Goal: Task Accomplishment & Management: Manage account settings

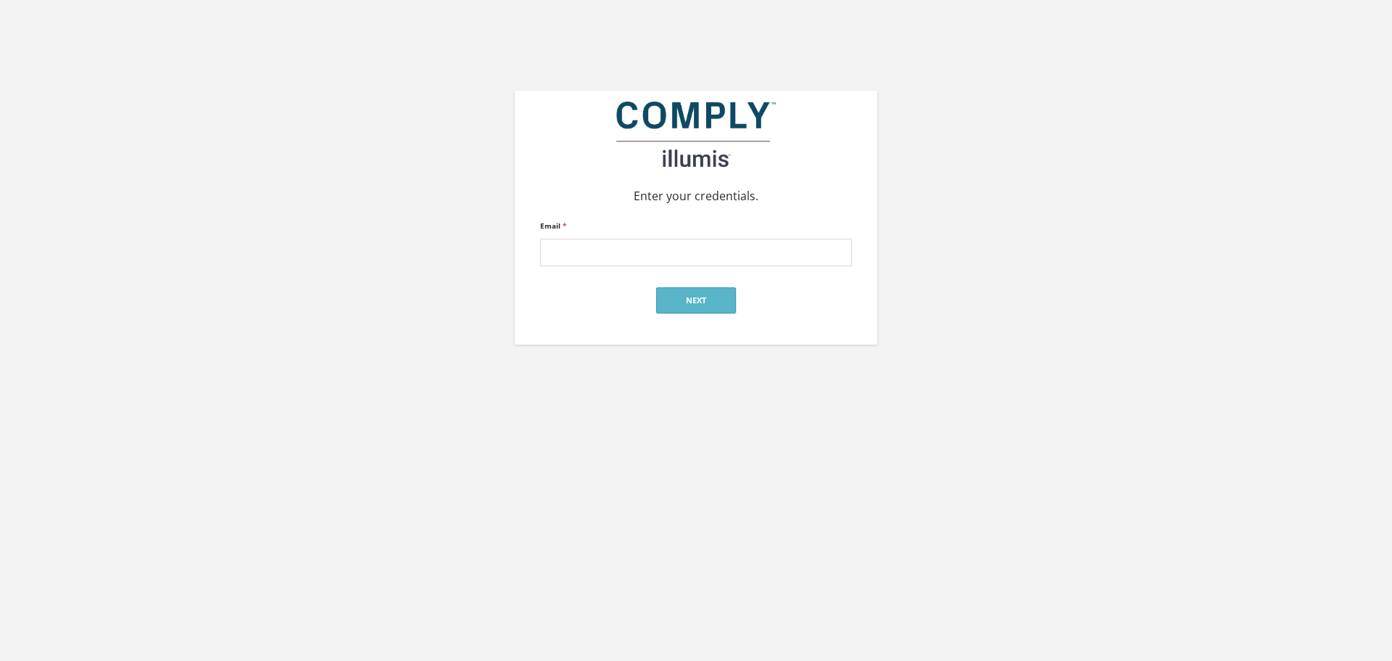
click at [803, 202] on p "Enter your credentials." at bounding box center [696, 195] width 341 height 17
click at [646, 249] on input "Email *" at bounding box center [696, 253] width 312 height 28
type input "[EMAIL_ADDRESS][DOMAIN_NAME]"
click at [669, 294] on button "Next" at bounding box center [696, 300] width 80 height 26
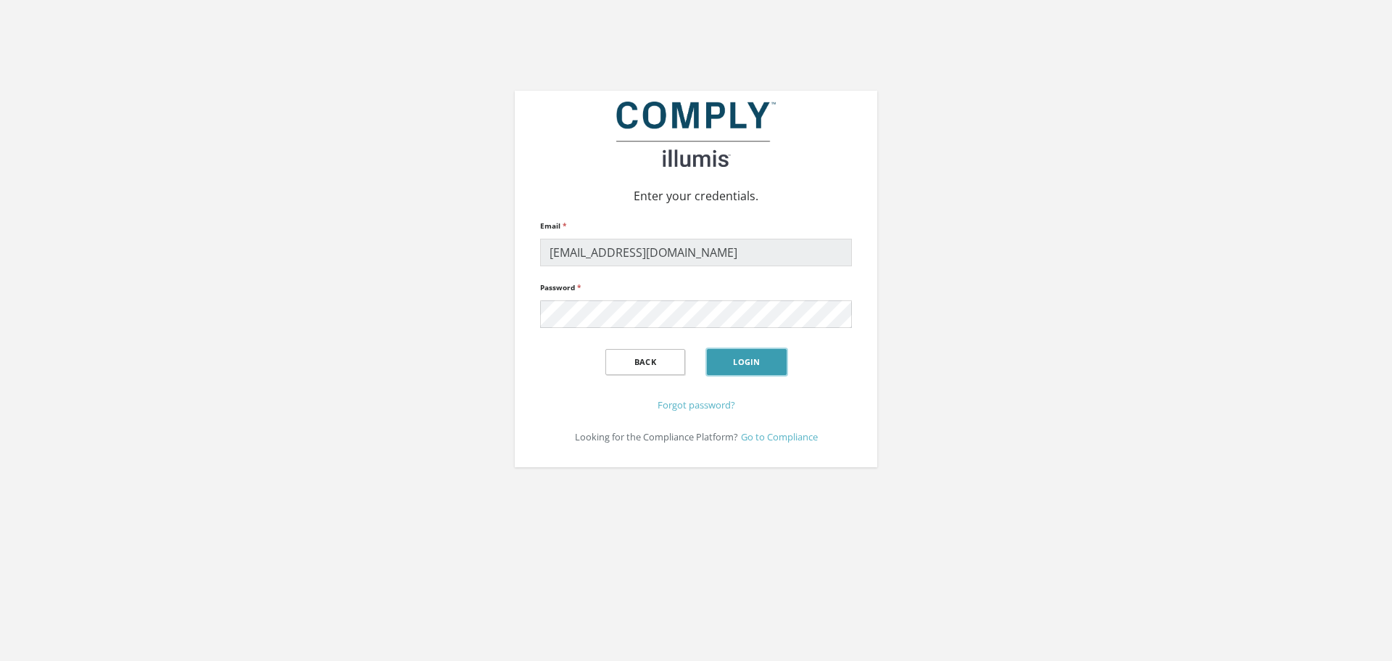
click at [726, 368] on button "Login" at bounding box center [747, 362] width 80 height 26
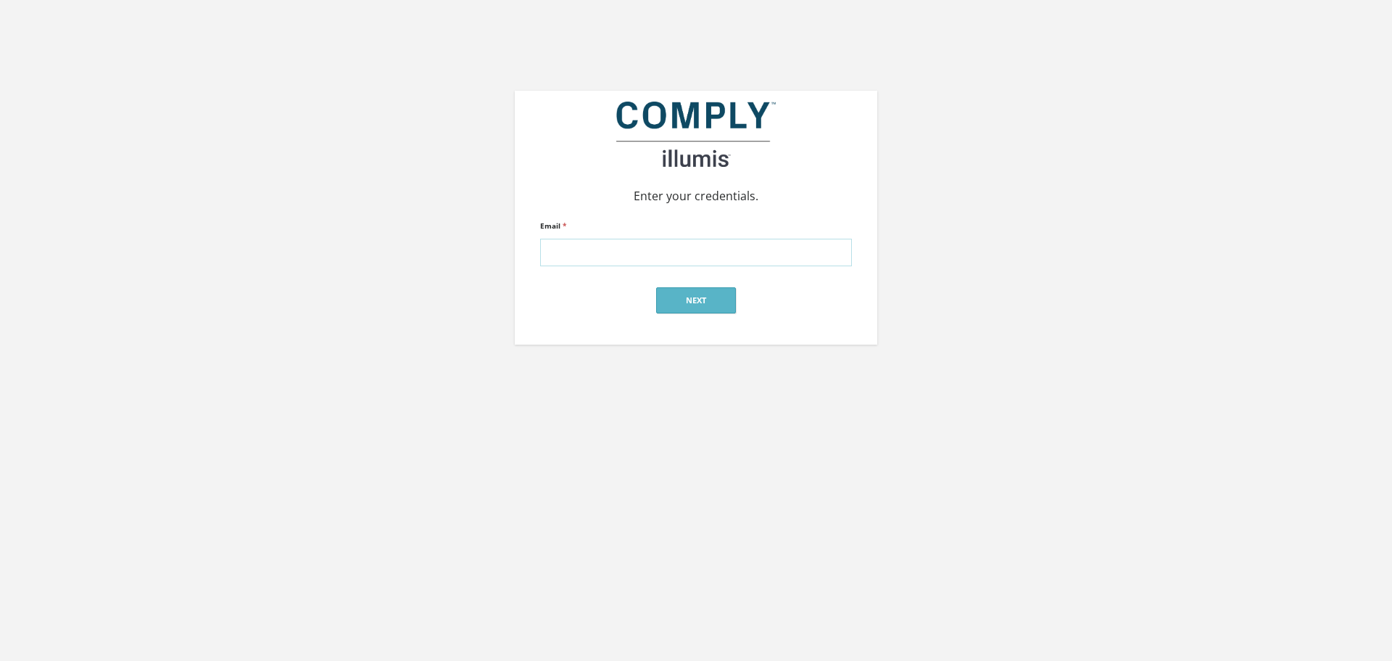
click at [635, 251] on input "Email *" at bounding box center [696, 253] width 312 height 28
type input "[EMAIL_ADDRESS][DOMAIN_NAME]"
click at [704, 299] on button "Next" at bounding box center [696, 300] width 80 height 26
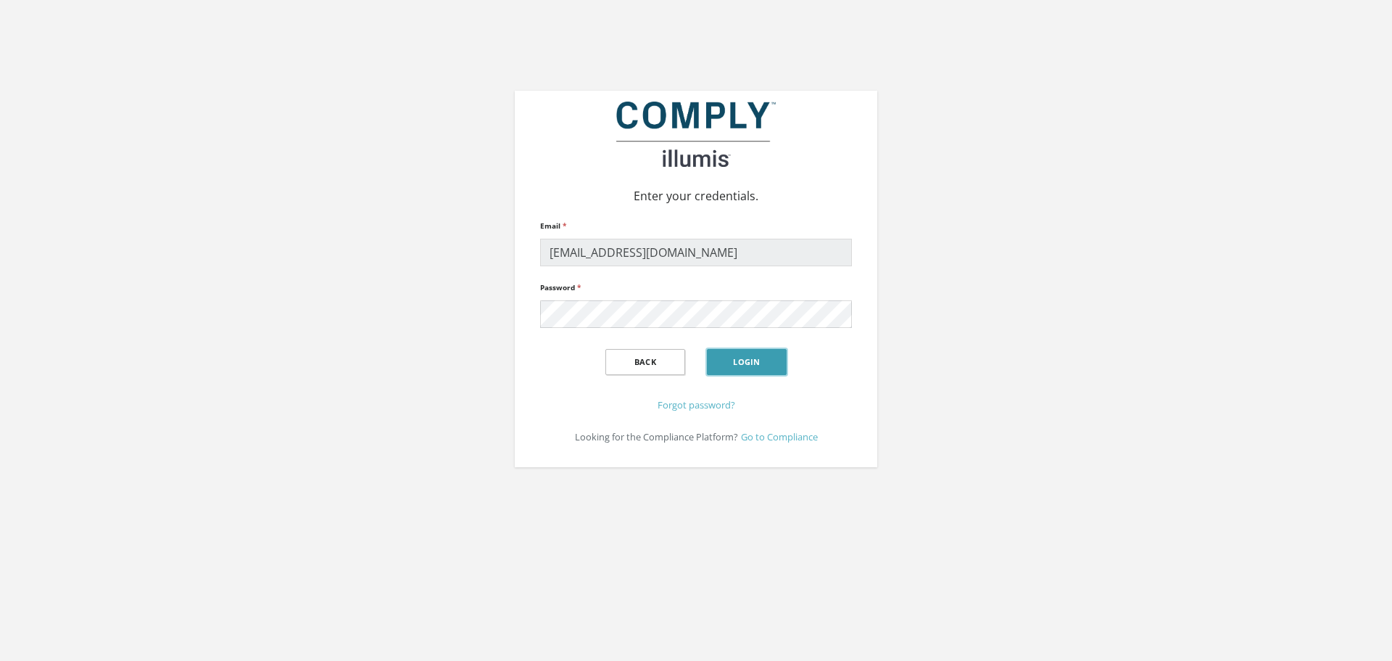
click at [724, 358] on button "Login" at bounding box center [747, 362] width 80 height 26
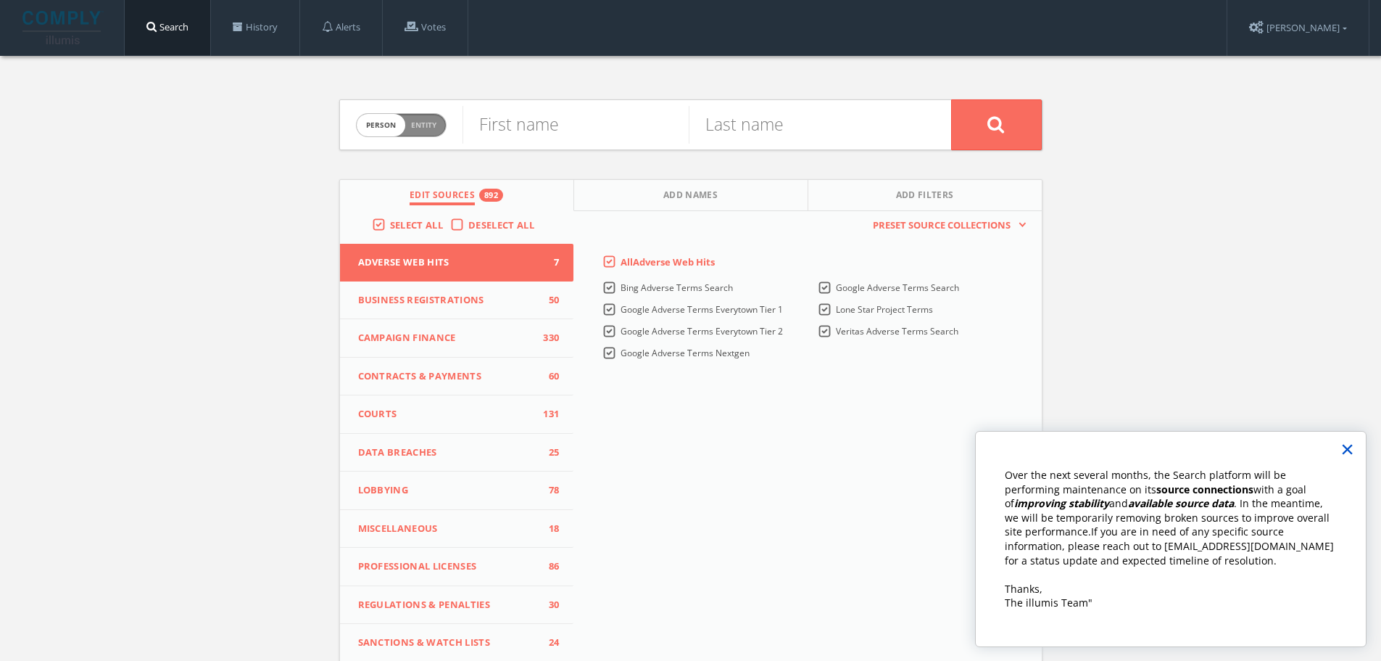
click at [1346, 449] on button "×" at bounding box center [1348, 448] width 14 height 23
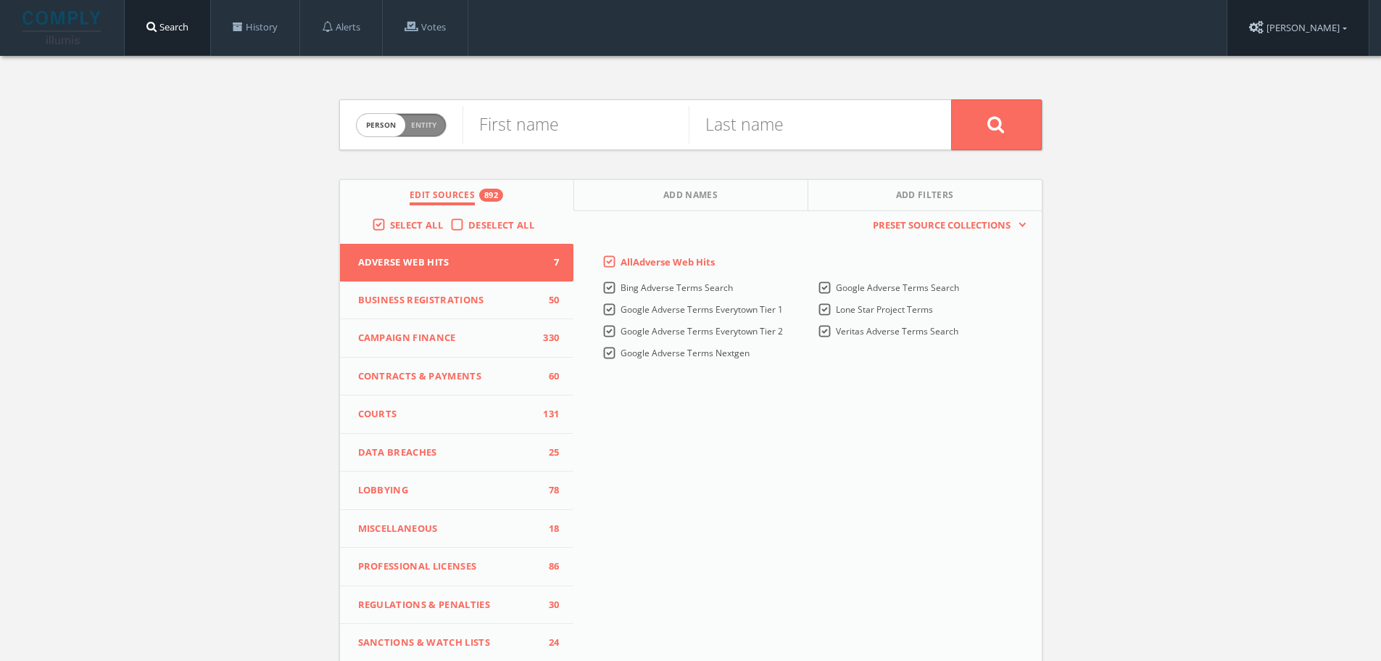
click at [1281, 22] on link "Caroline Turner" at bounding box center [1298, 28] width 141 height 56
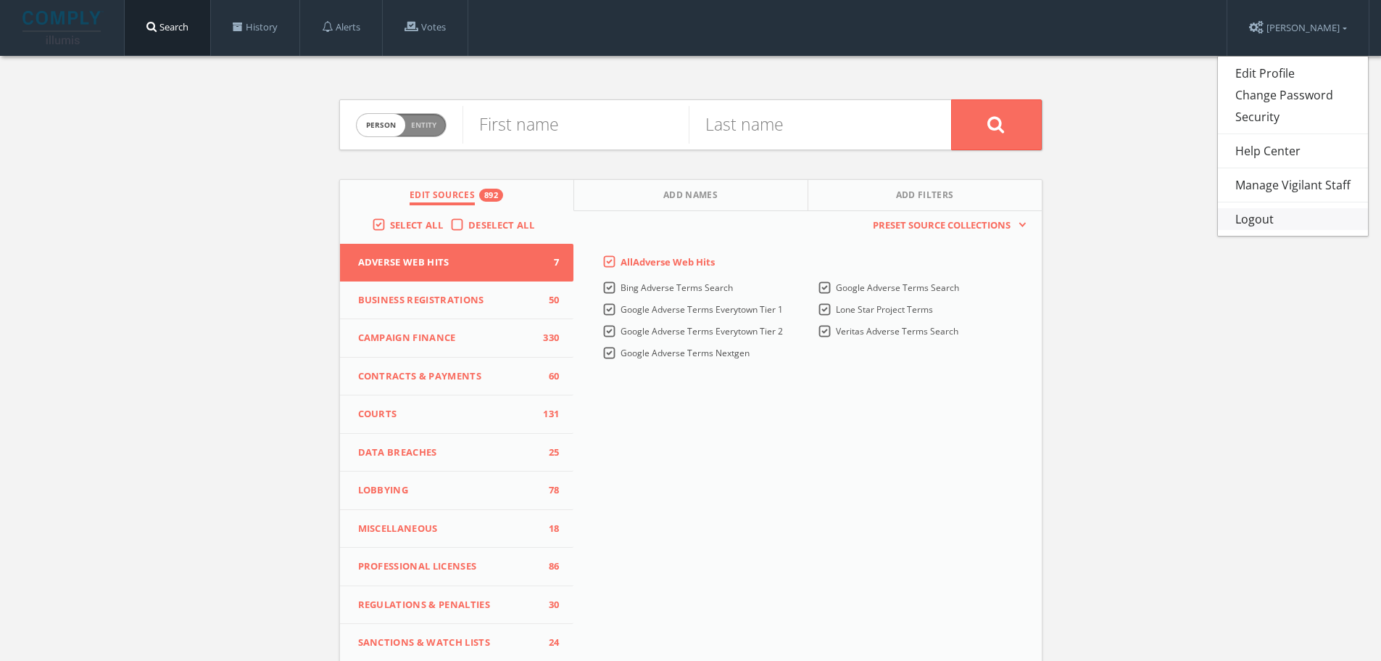
click at [1265, 224] on link "Logout" at bounding box center [1293, 219] width 150 height 22
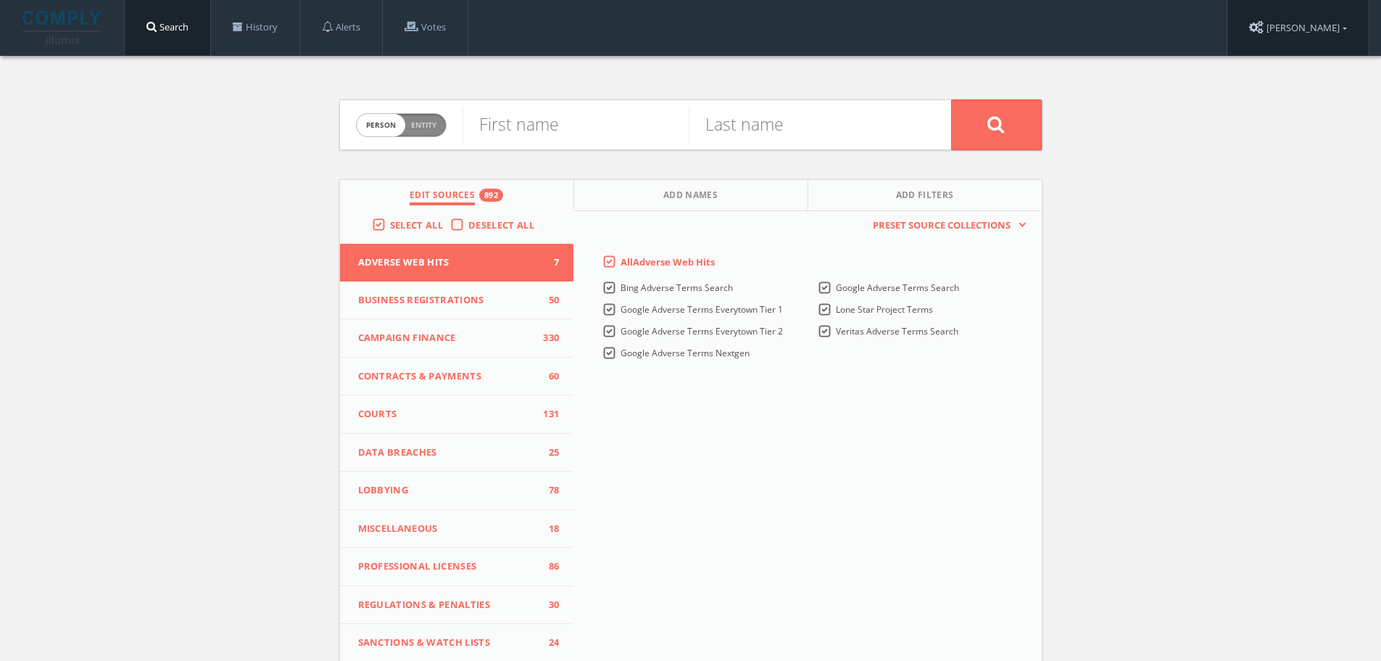
click at [1332, 36] on link "Caroline Turner" at bounding box center [1298, 28] width 141 height 56
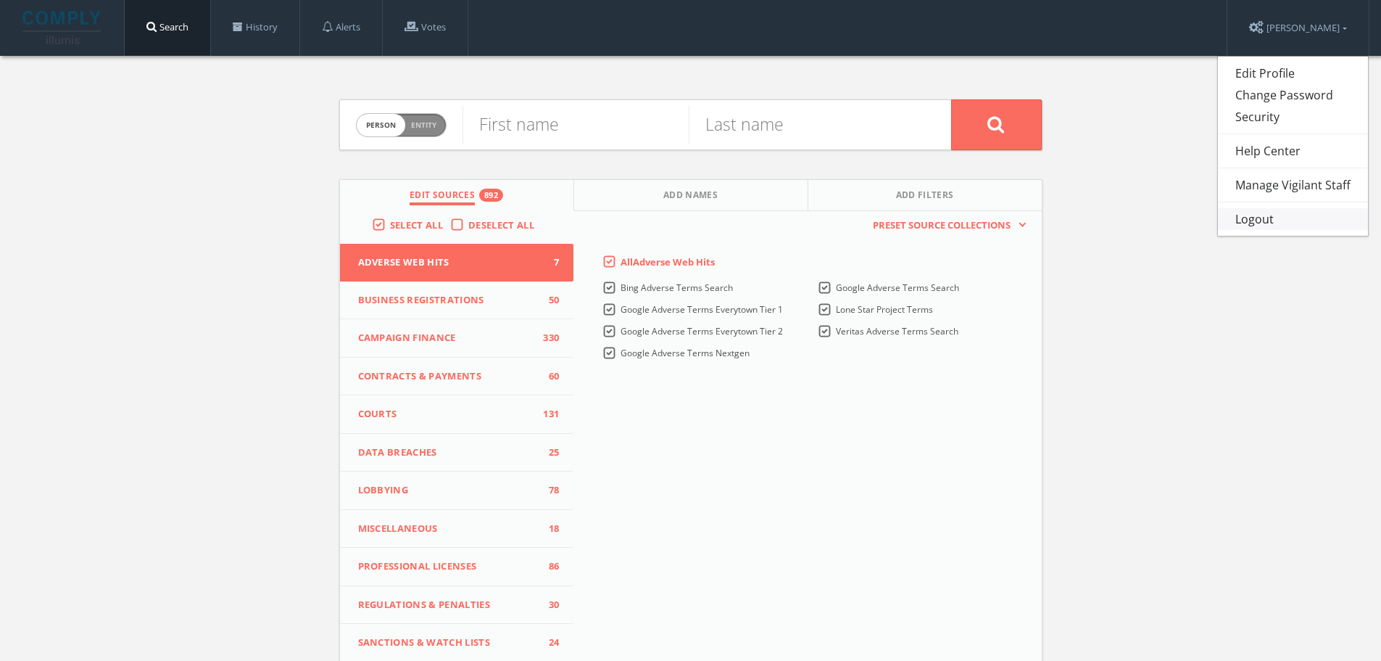
click at [1278, 212] on link "Logout" at bounding box center [1293, 219] width 150 height 22
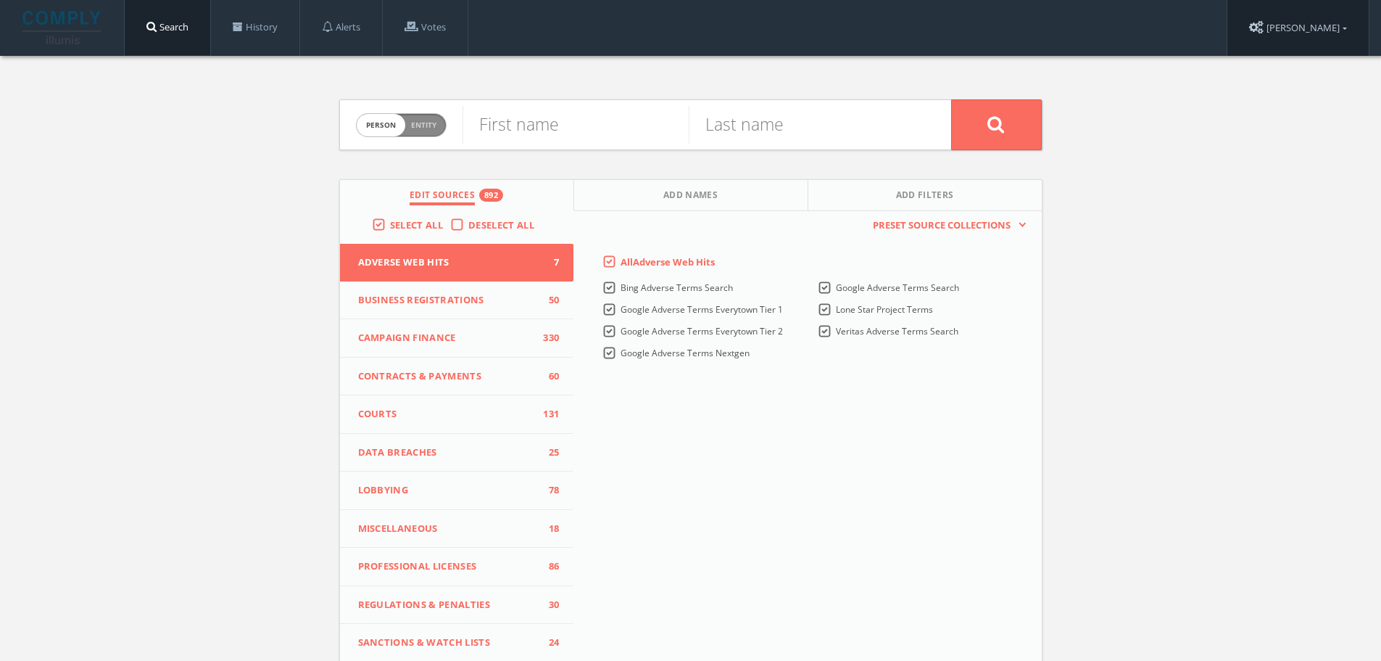
click at [1276, 30] on link "[PERSON_NAME]" at bounding box center [1298, 28] width 141 height 56
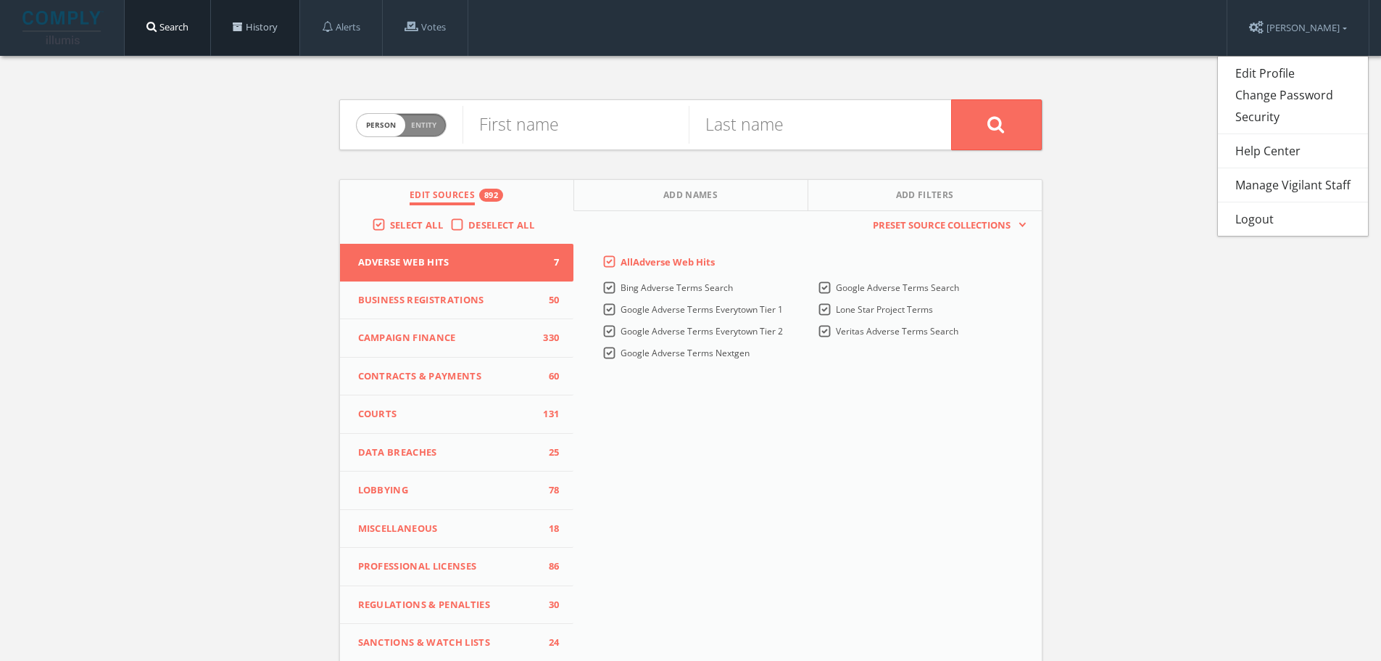
click at [285, 33] on link "History" at bounding box center [255, 27] width 88 height 55
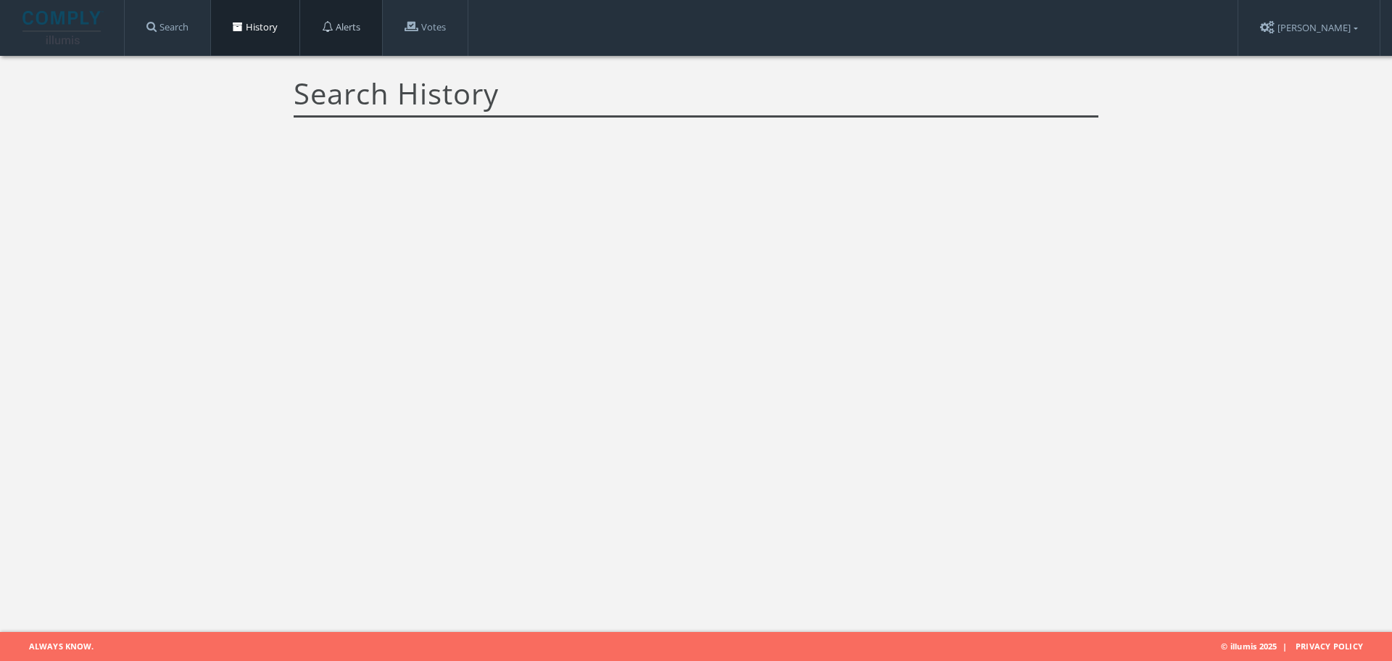
click at [370, 27] on link "Alerts" at bounding box center [341, 27] width 82 height 55
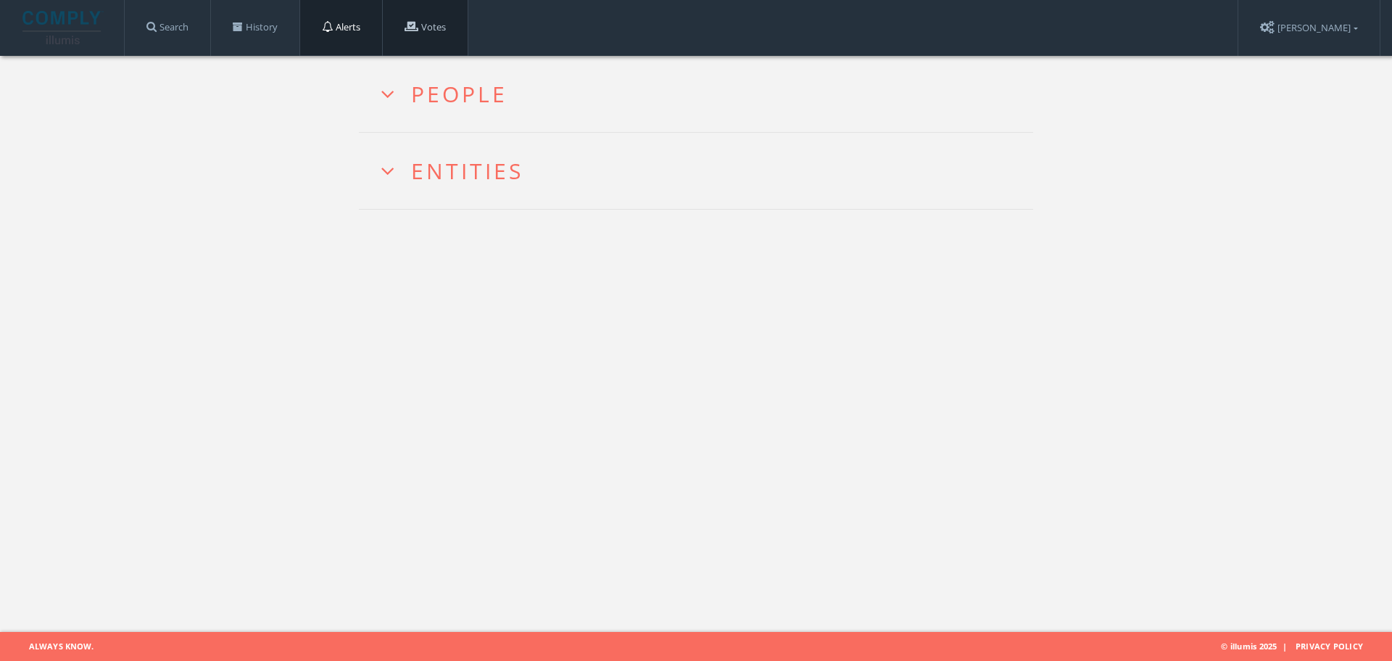
click at [426, 34] on link "Votes" at bounding box center [425, 27] width 85 height 55
click at [41, 16] on img at bounding box center [62, 27] width 81 height 33
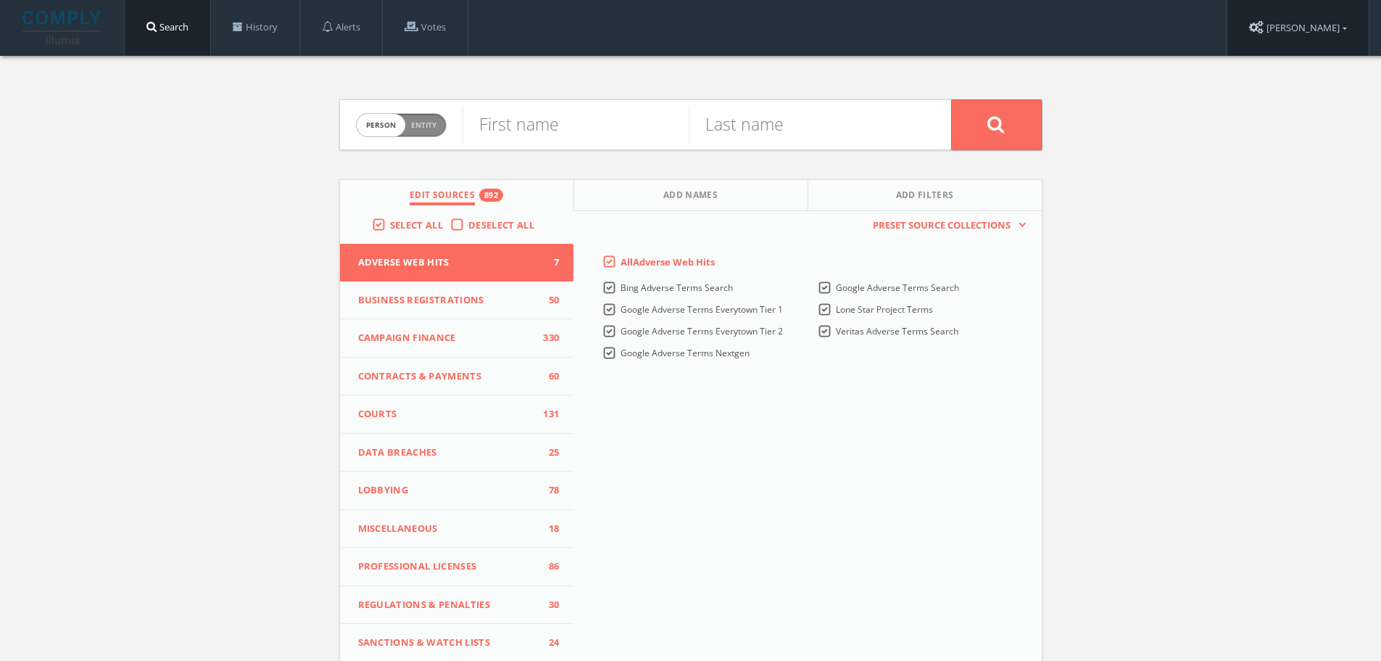
click at [1327, 16] on link "[PERSON_NAME]" at bounding box center [1298, 28] width 141 height 56
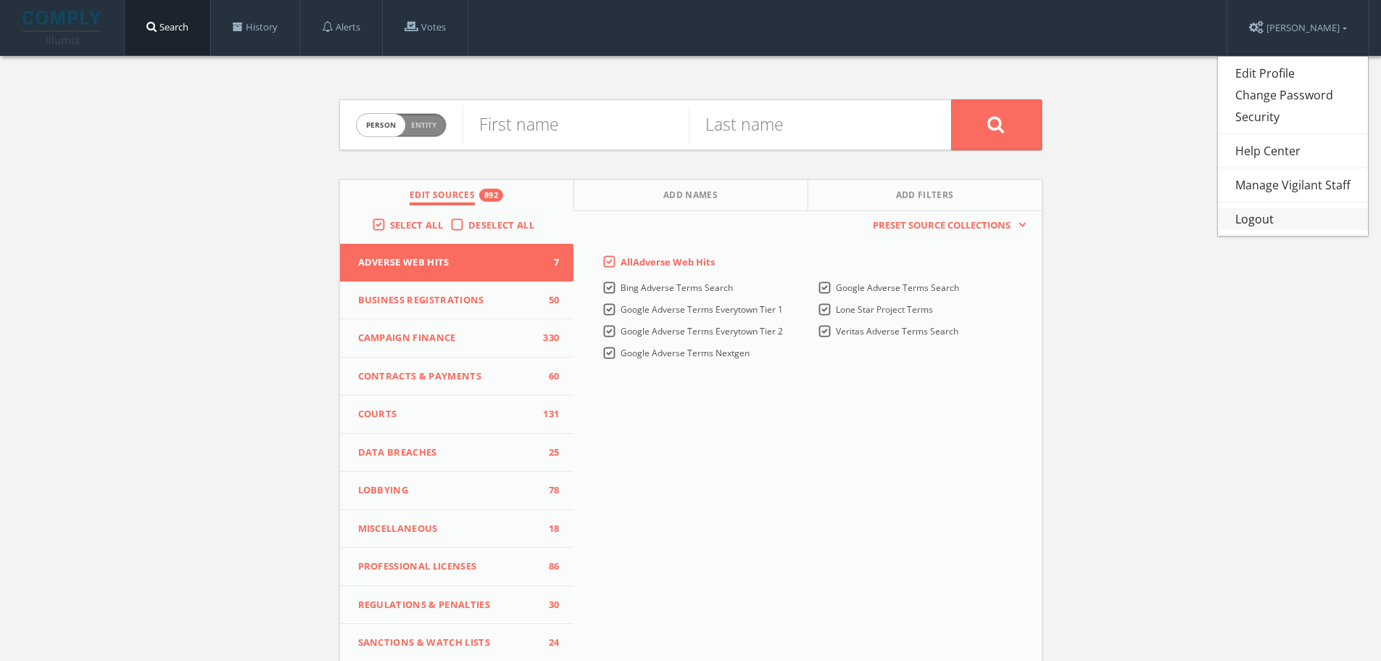
click at [1292, 226] on link "Logout" at bounding box center [1293, 219] width 150 height 22
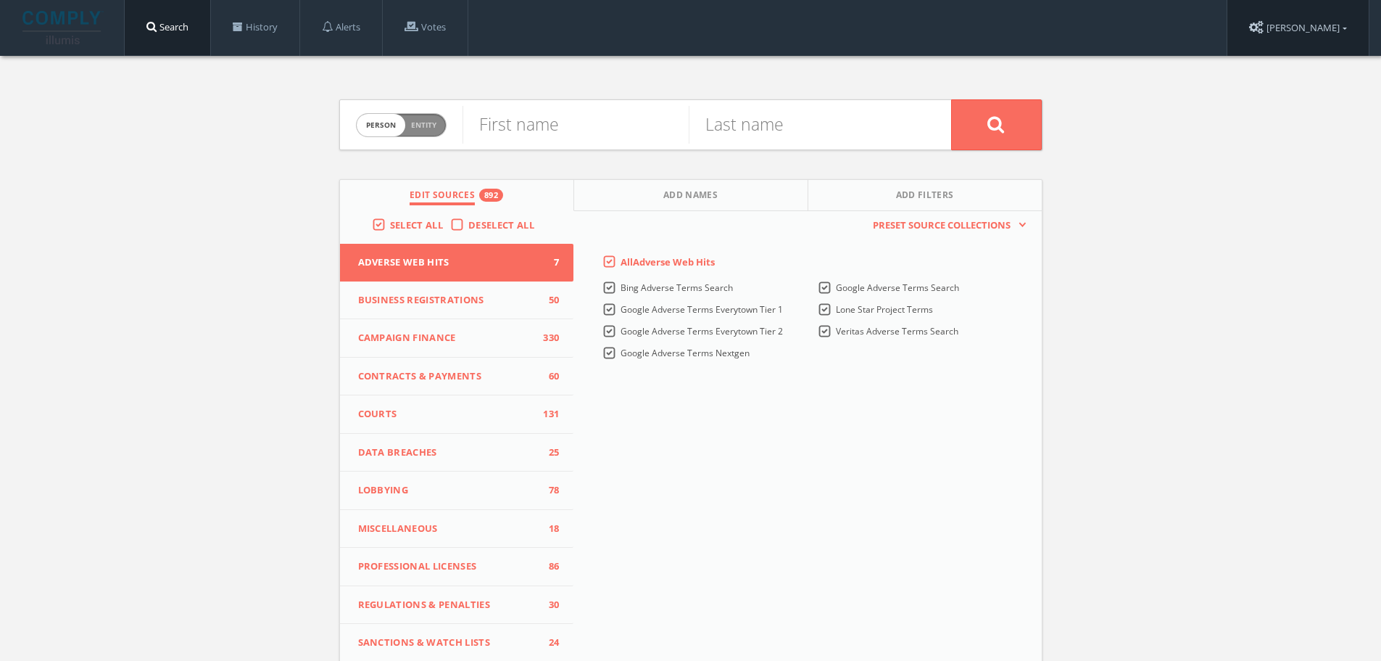
click at [1314, 32] on link "[PERSON_NAME]" at bounding box center [1298, 28] width 141 height 56
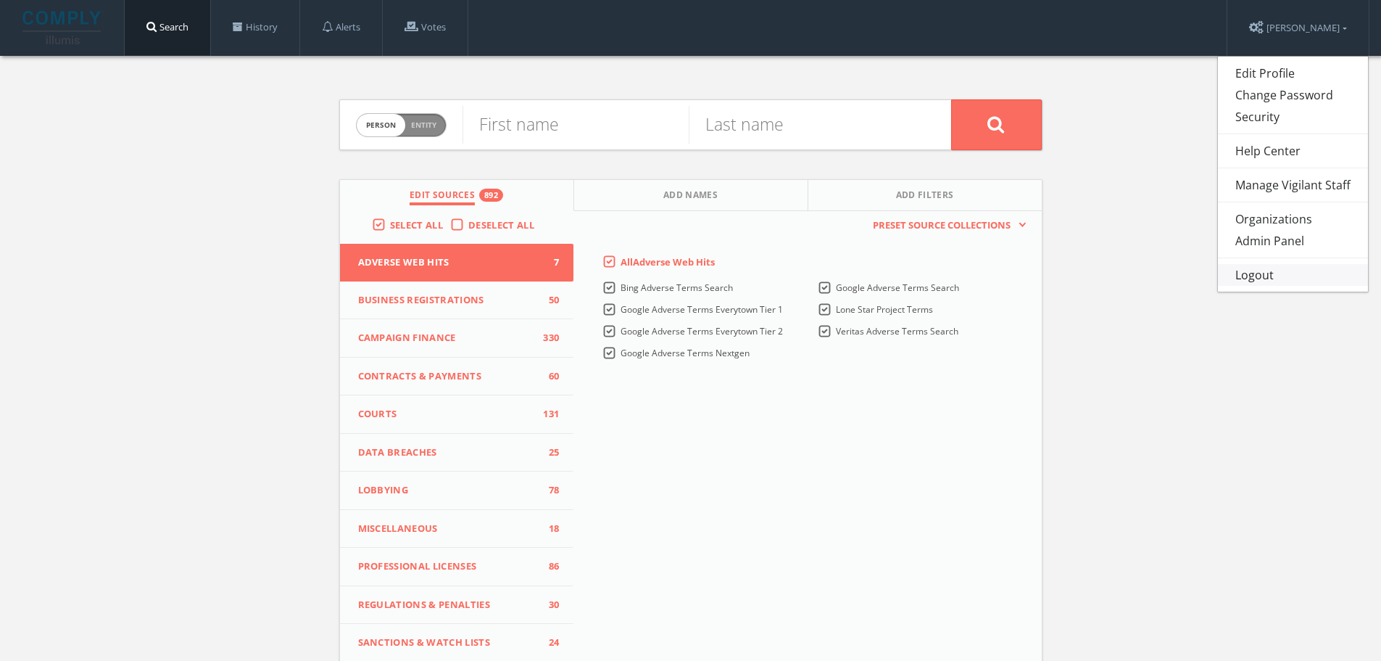
click at [1305, 282] on link "Logout" at bounding box center [1293, 275] width 150 height 22
